Goal: Obtain resource: Obtain resource

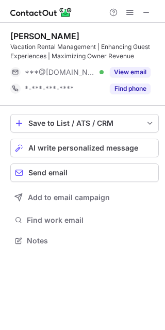
scroll to position [234, 165]
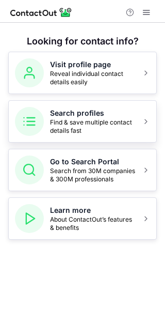
click at [104, 119] on span "Find & save multiple contact details fast" at bounding box center [93, 126] width 86 height 17
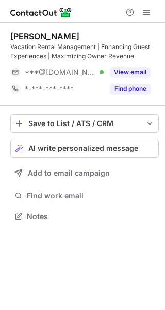
scroll to position [209, 165]
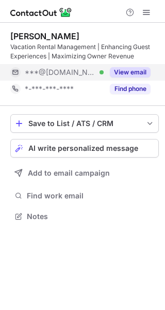
click at [137, 72] on button "View email" at bounding box center [130, 72] width 41 height 10
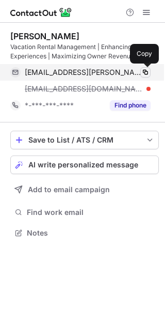
click at [144, 73] on span at bounding box center [145, 72] width 8 height 8
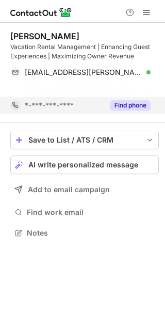
scroll to position [209, 165]
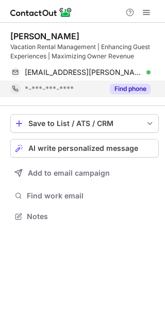
click at [119, 87] on button "Find phone" at bounding box center [130, 89] width 41 height 10
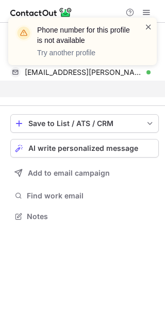
scroll to position [192, 165]
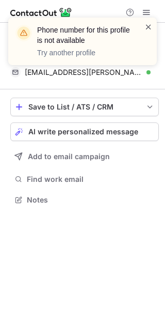
click at [149, 29] on span at bounding box center [148, 27] width 8 height 10
